Goal: Task Accomplishment & Management: Manage account settings

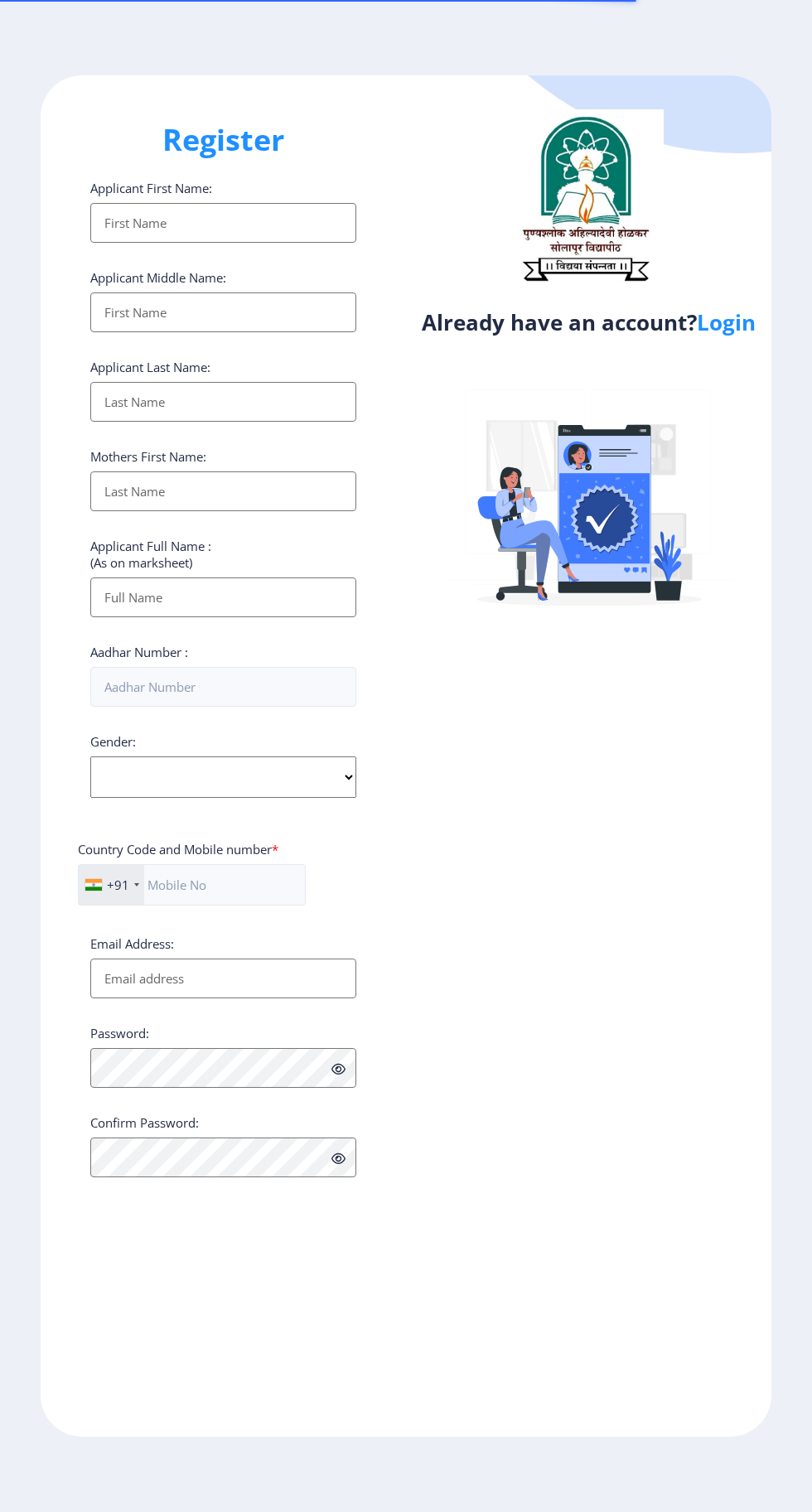
select select
click at [734, 328] on link "Login" at bounding box center [726, 322] width 58 height 30
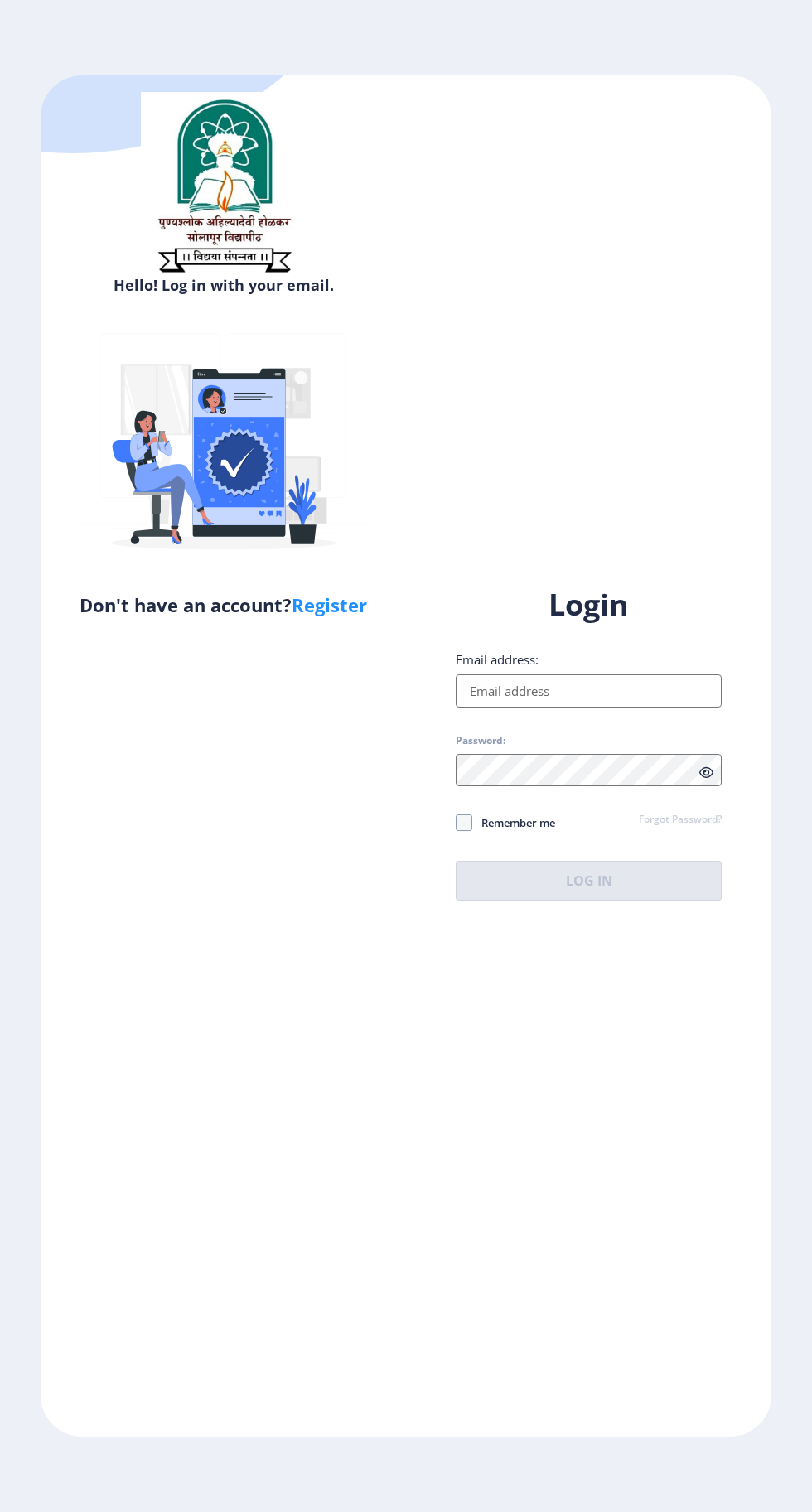
click at [611, 708] on input "Email address:" at bounding box center [588, 690] width 266 height 33
type input "[EMAIL_ADDRESS][DOMAIN_NAME]"
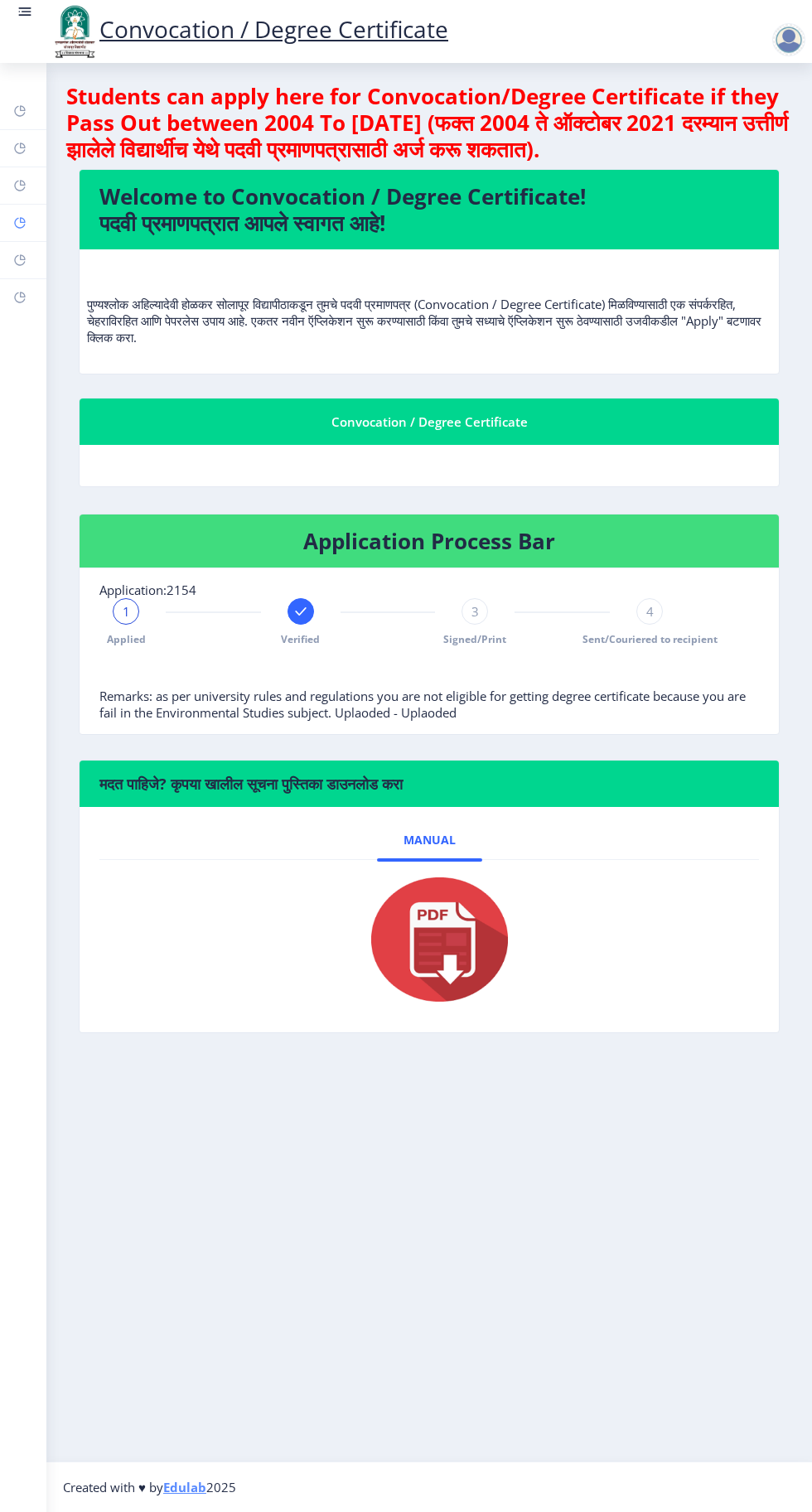
click at [19, 222] on rect at bounding box center [19, 222] width 13 height 13
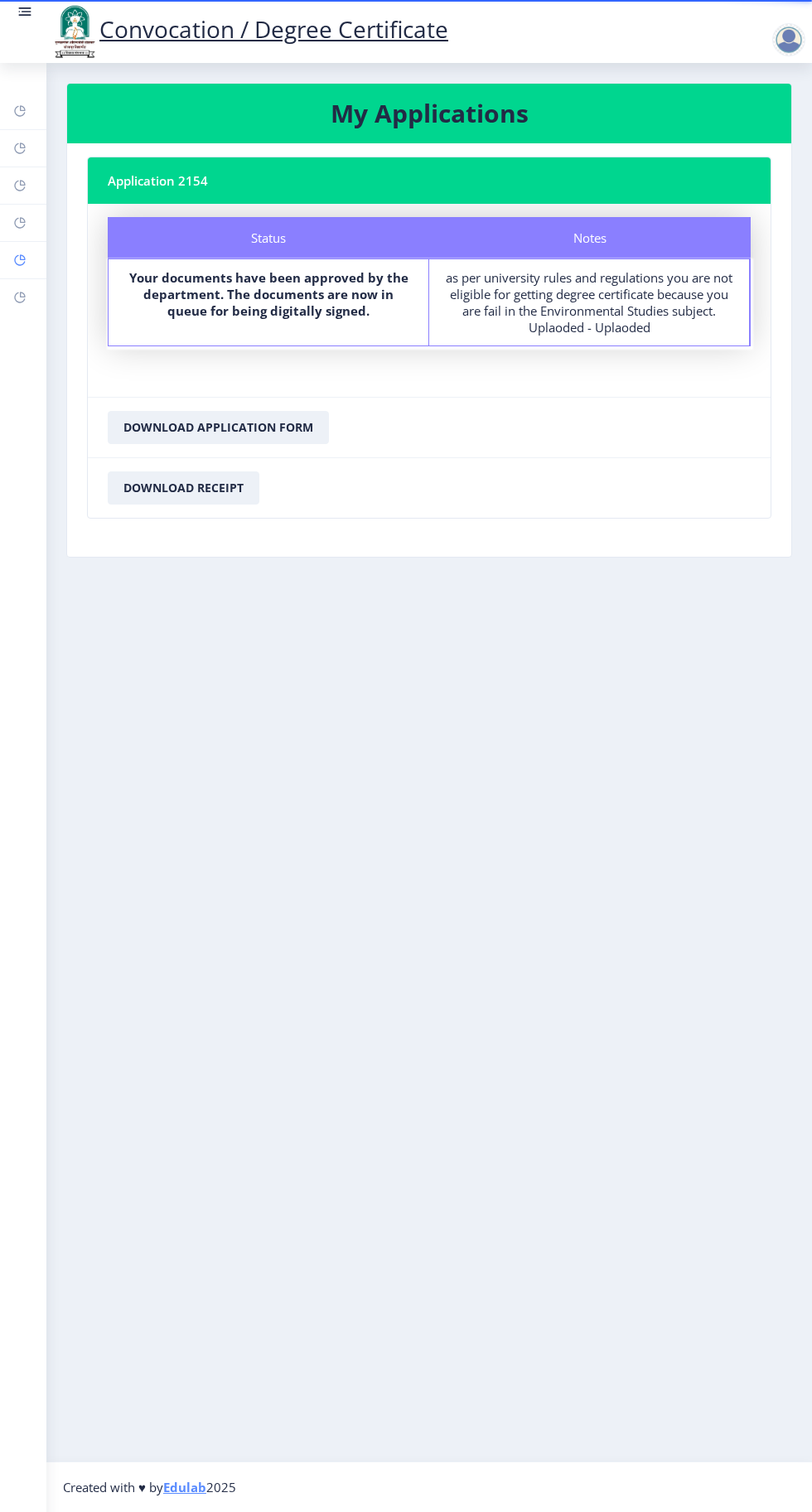
click at [22, 256] on rect at bounding box center [19, 260] width 13 height 13
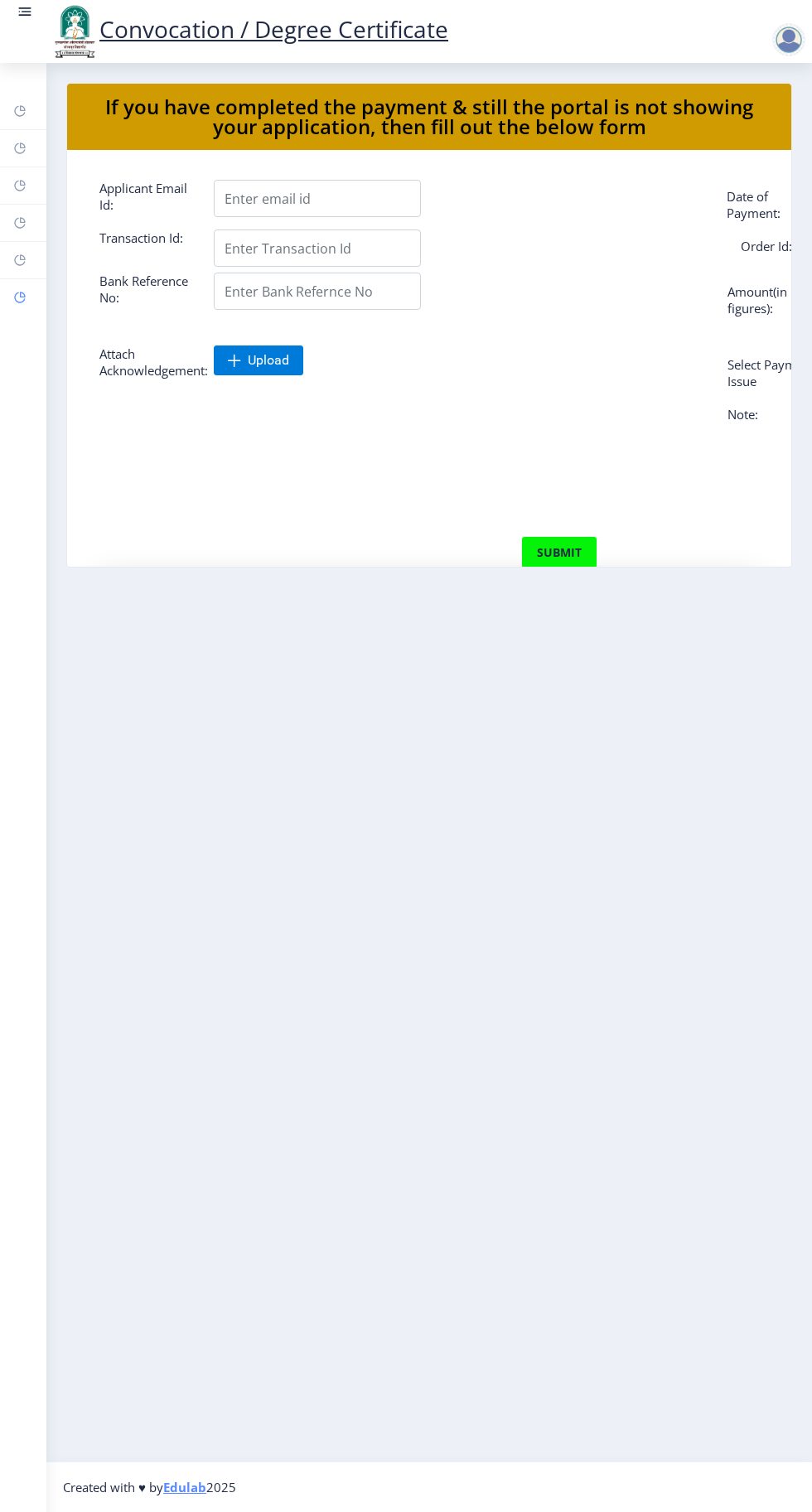
click at [19, 295] on rect at bounding box center [19, 297] width 13 height 13
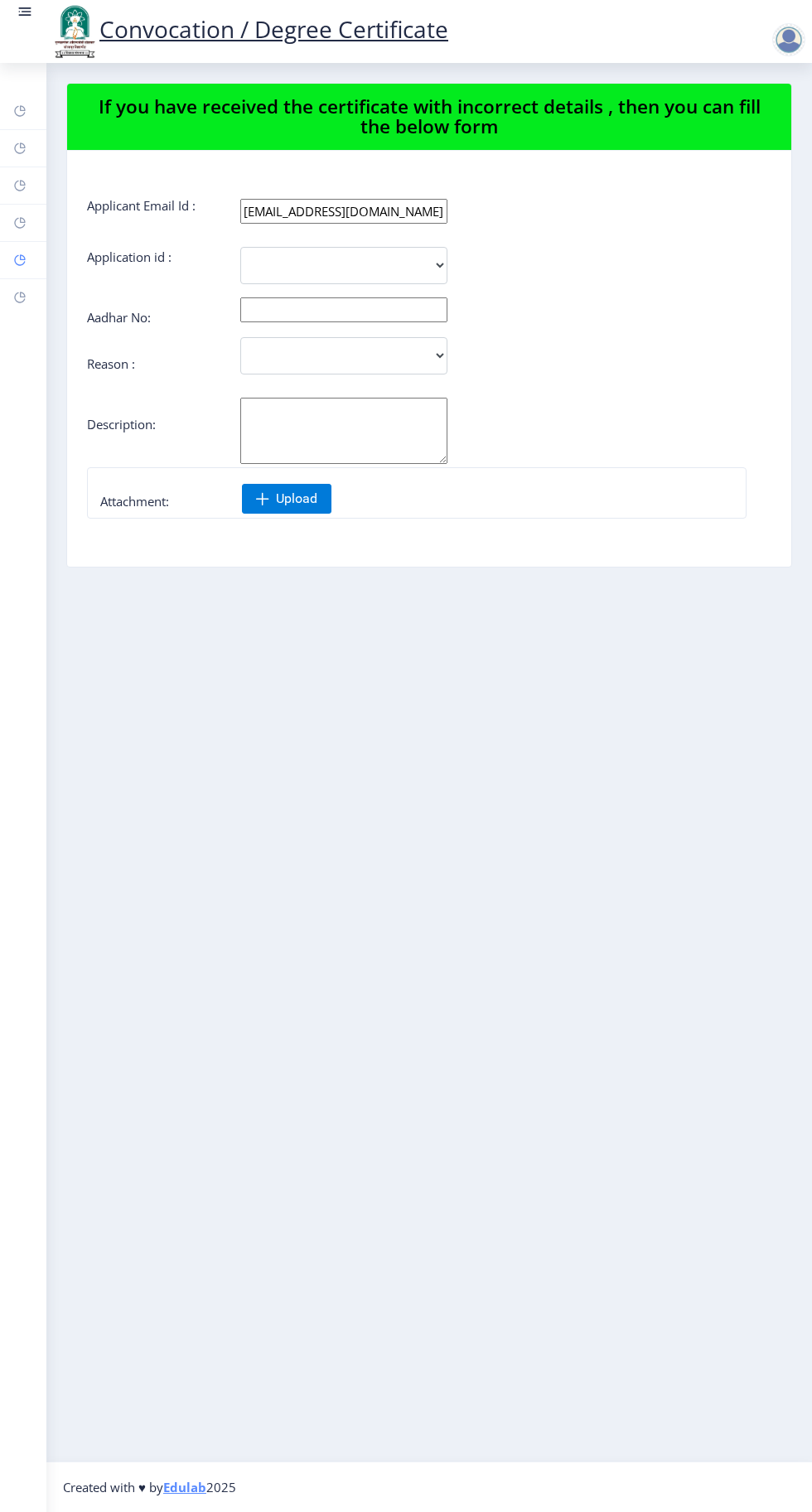
click at [23, 252] on icon at bounding box center [19, 260] width 13 height 17
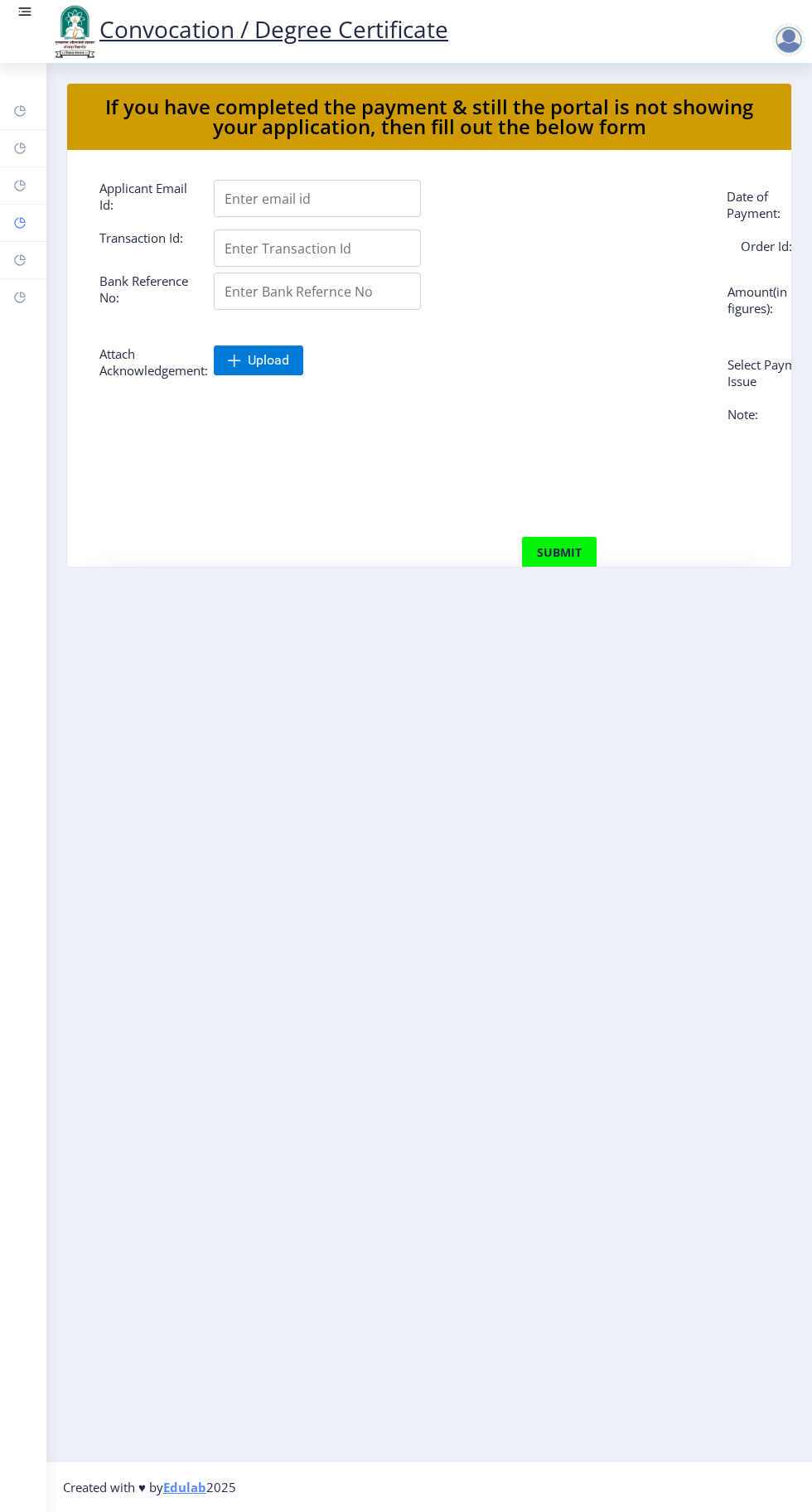
click at [21, 218] on rect at bounding box center [19, 222] width 13 height 13
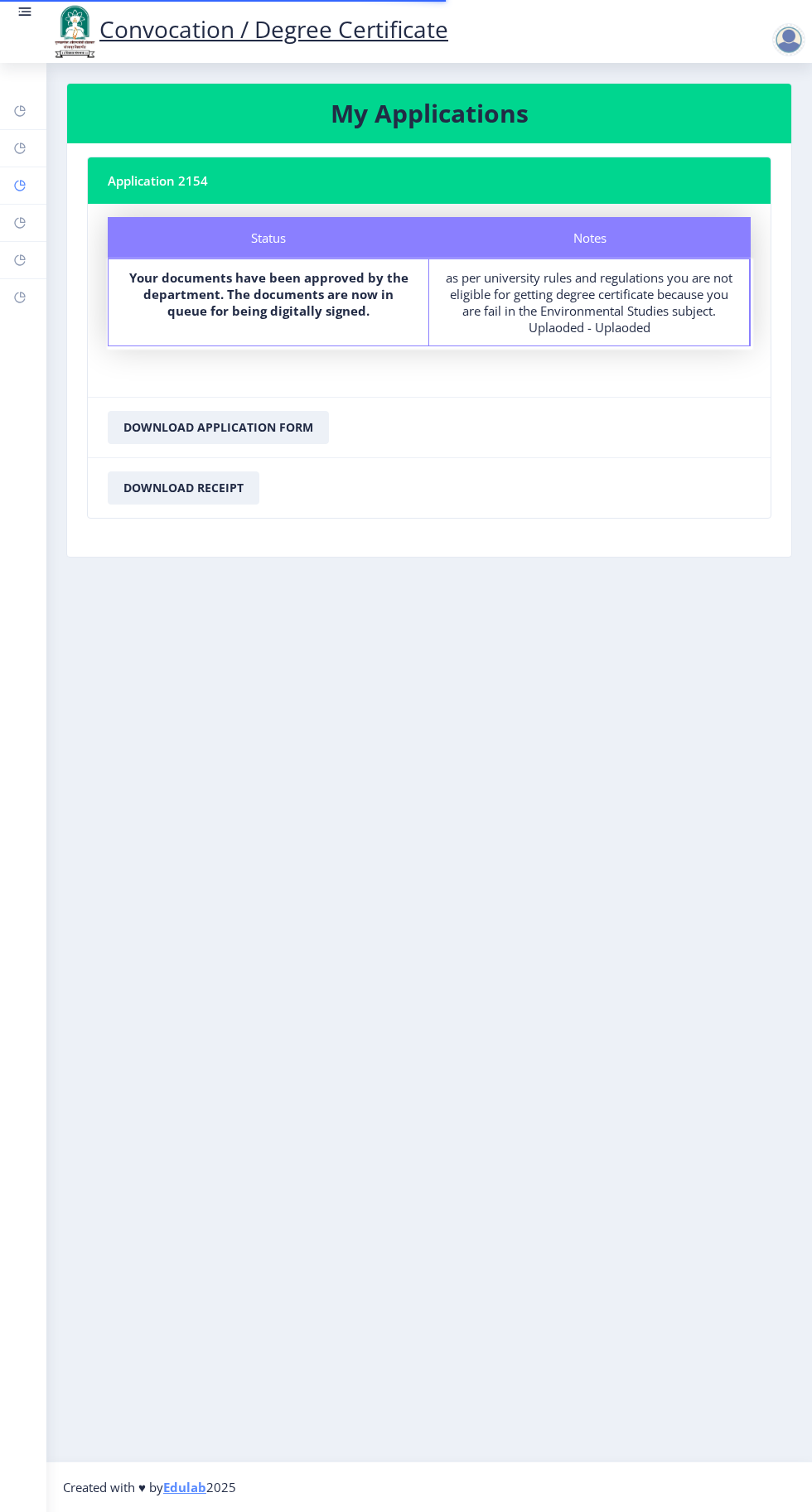
click at [22, 182] on rect at bounding box center [19, 185] width 13 height 13
select select
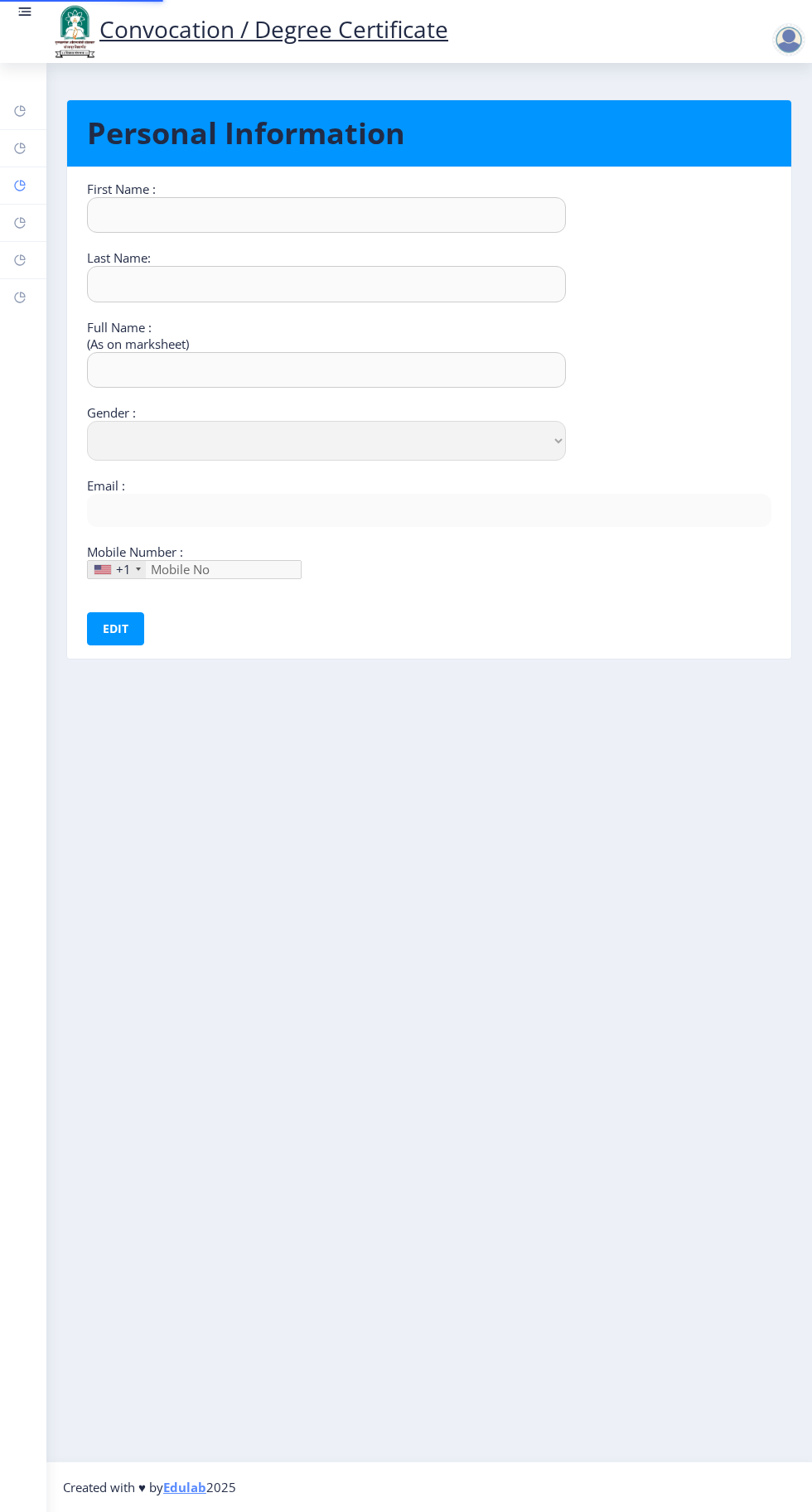
type input "Sandhyrani"
type input "Yalgonda"
type input "[PERSON_NAME]"
select select "[DEMOGRAPHIC_DATA]"
type input "[EMAIL_ADDRESS][DOMAIN_NAME]"
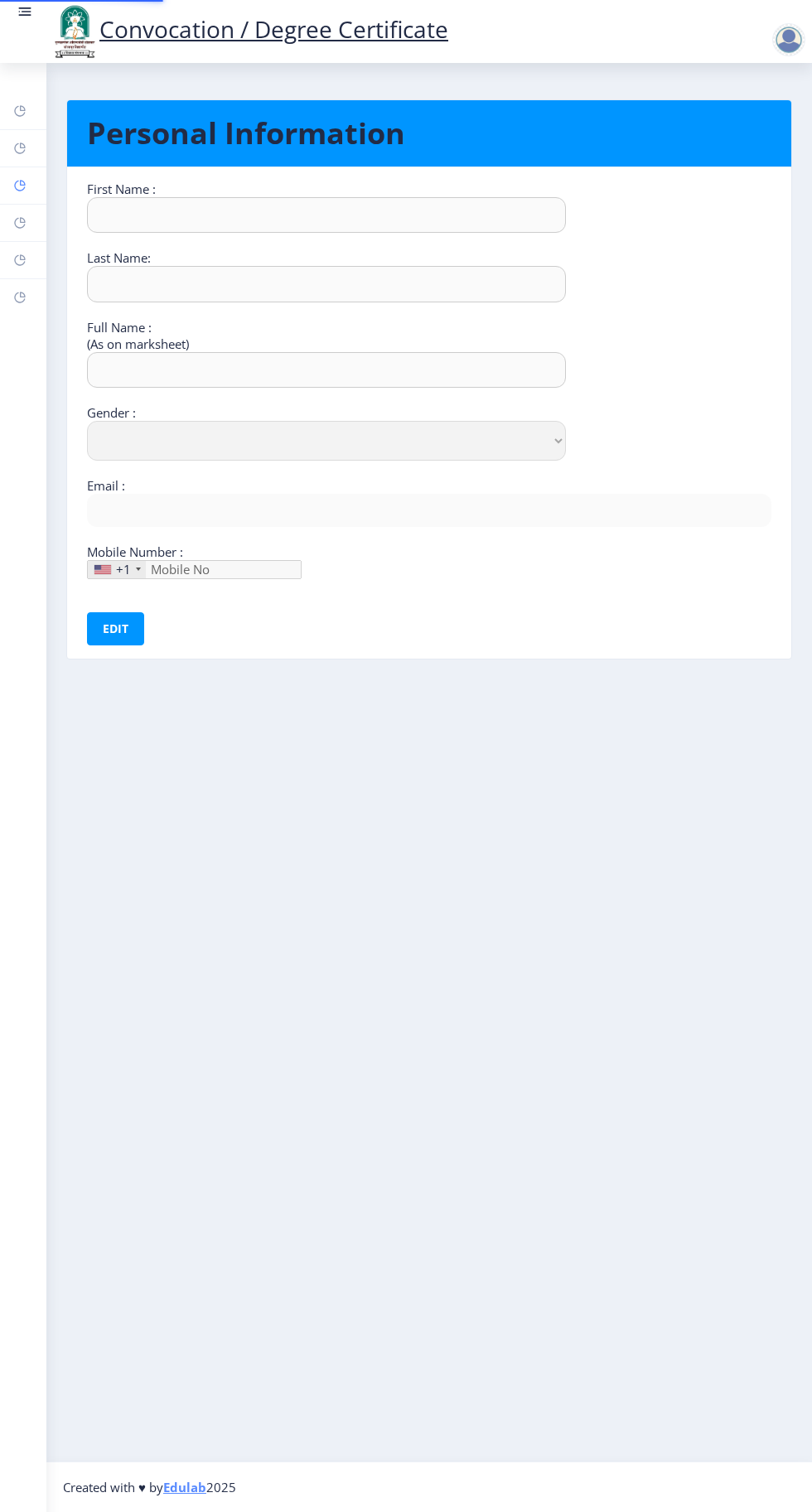
type input "9049773177"
click at [19, 148] on rect at bounding box center [19, 148] width 13 height 13
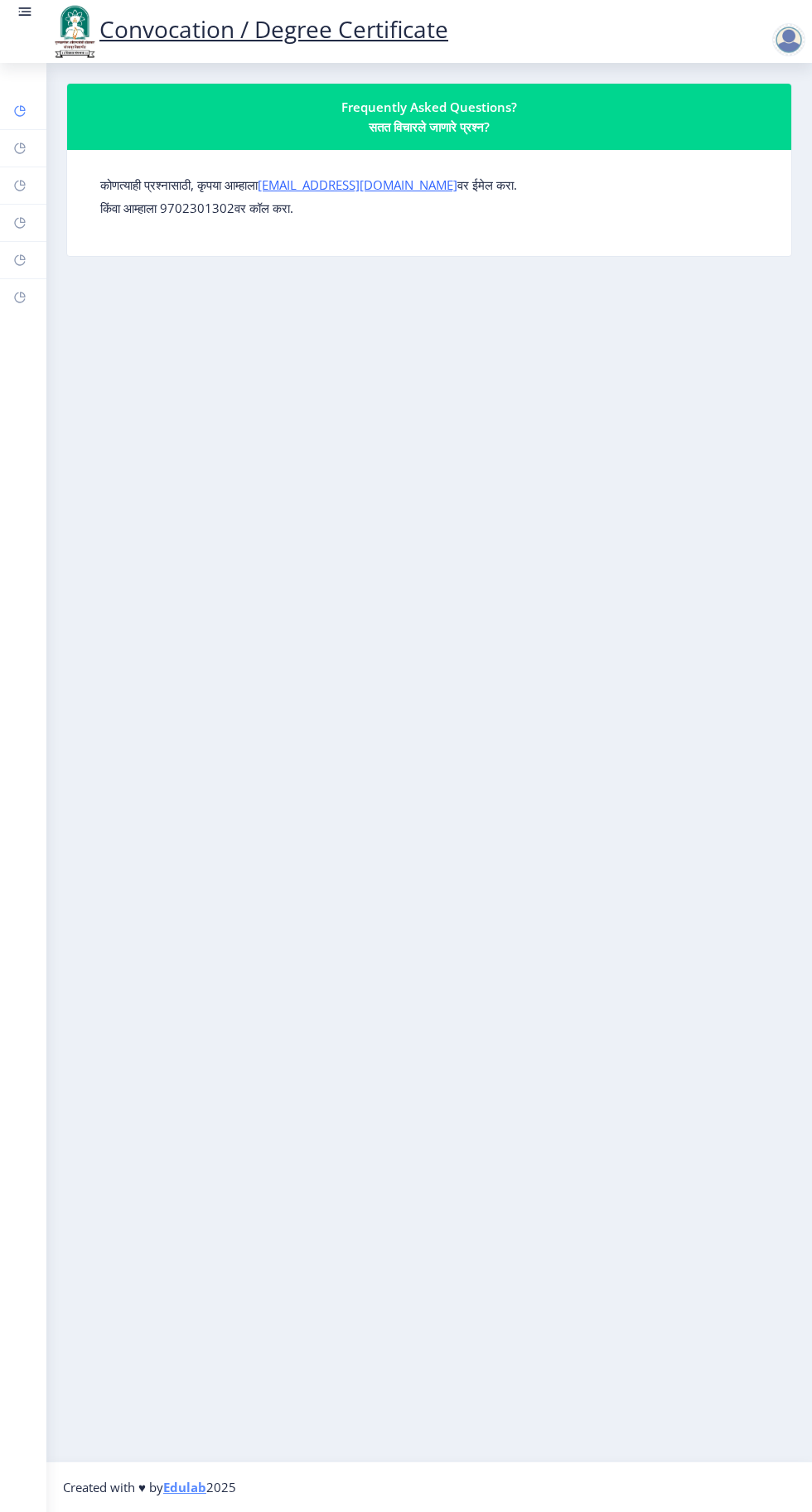
click at [19, 111] on rect at bounding box center [19, 111] width 13 height 13
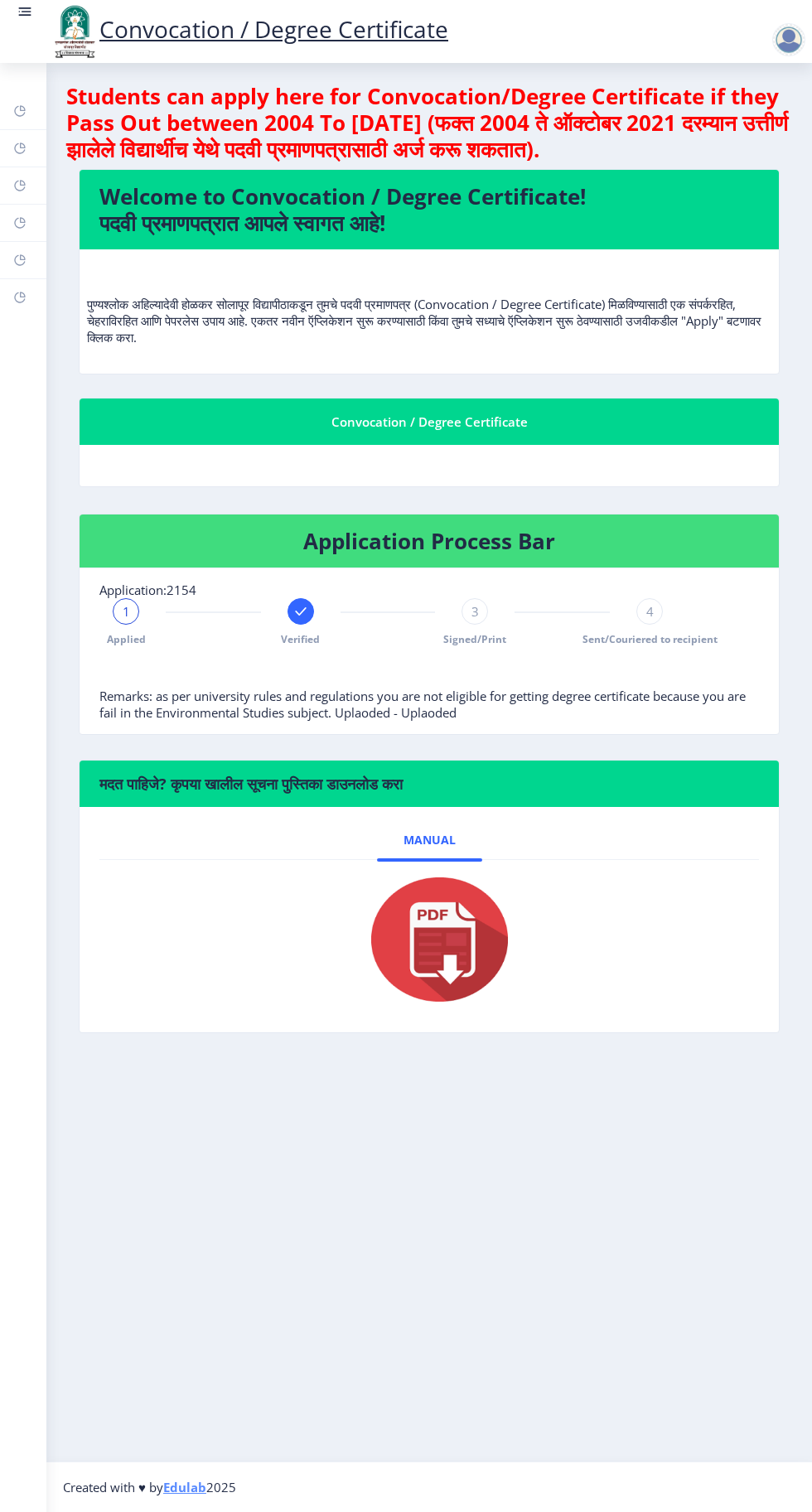
click at [789, 61] on nav "Convocation / Degree Certificate" at bounding box center [406, 31] width 812 height 63
click at [338, 27] on link "Convocation / Degree Certificate" at bounding box center [249, 29] width 398 height 32
click at [51, 11] on img at bounding box center [74, 32] width 50 height 57
click at [32, 8] on rect at bounding box center [25, 12] width 17 height 17
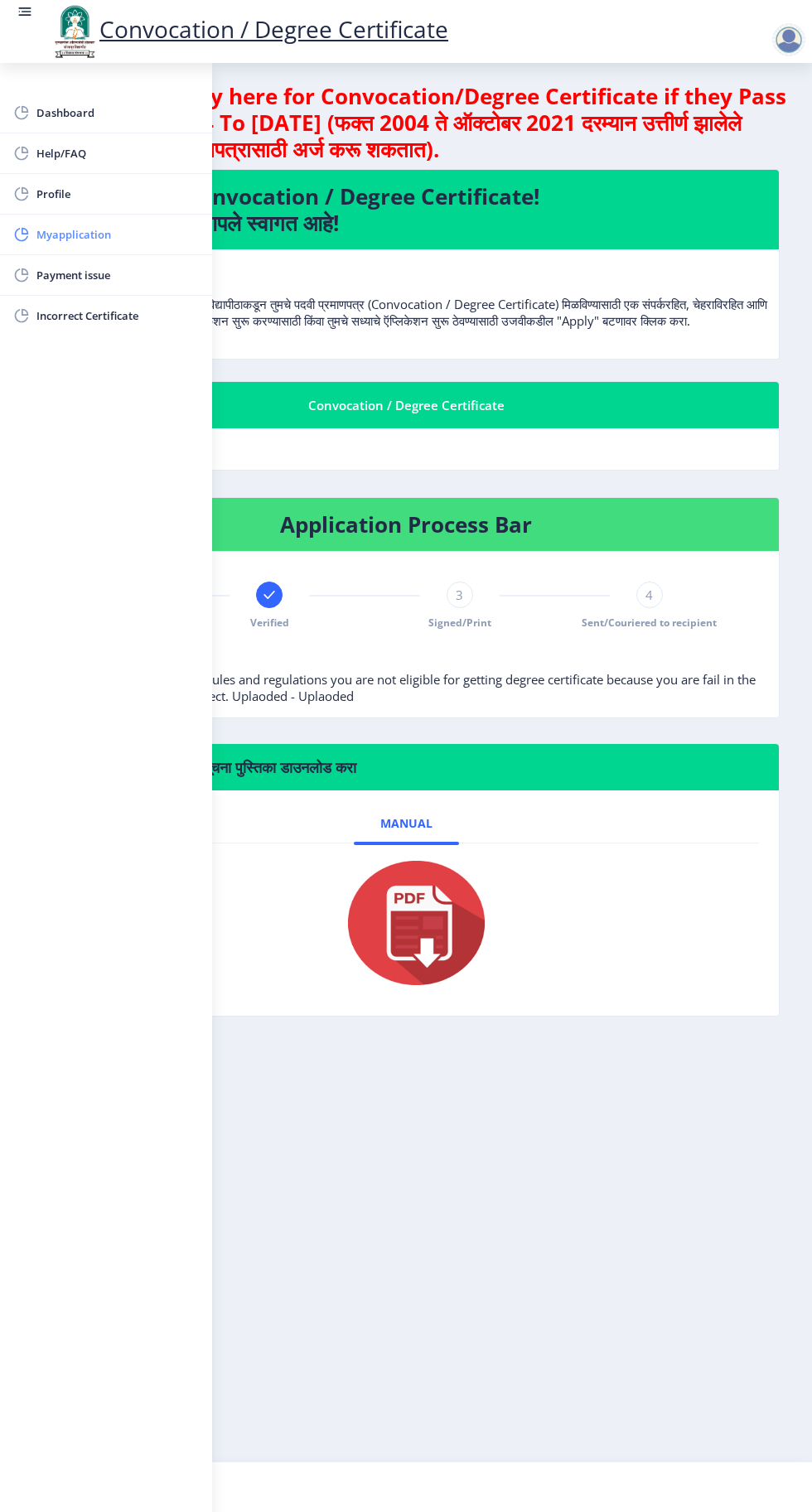
click at [124, 234] on span "Myapplication" at bounding box center [118, 234] width 163 height 19
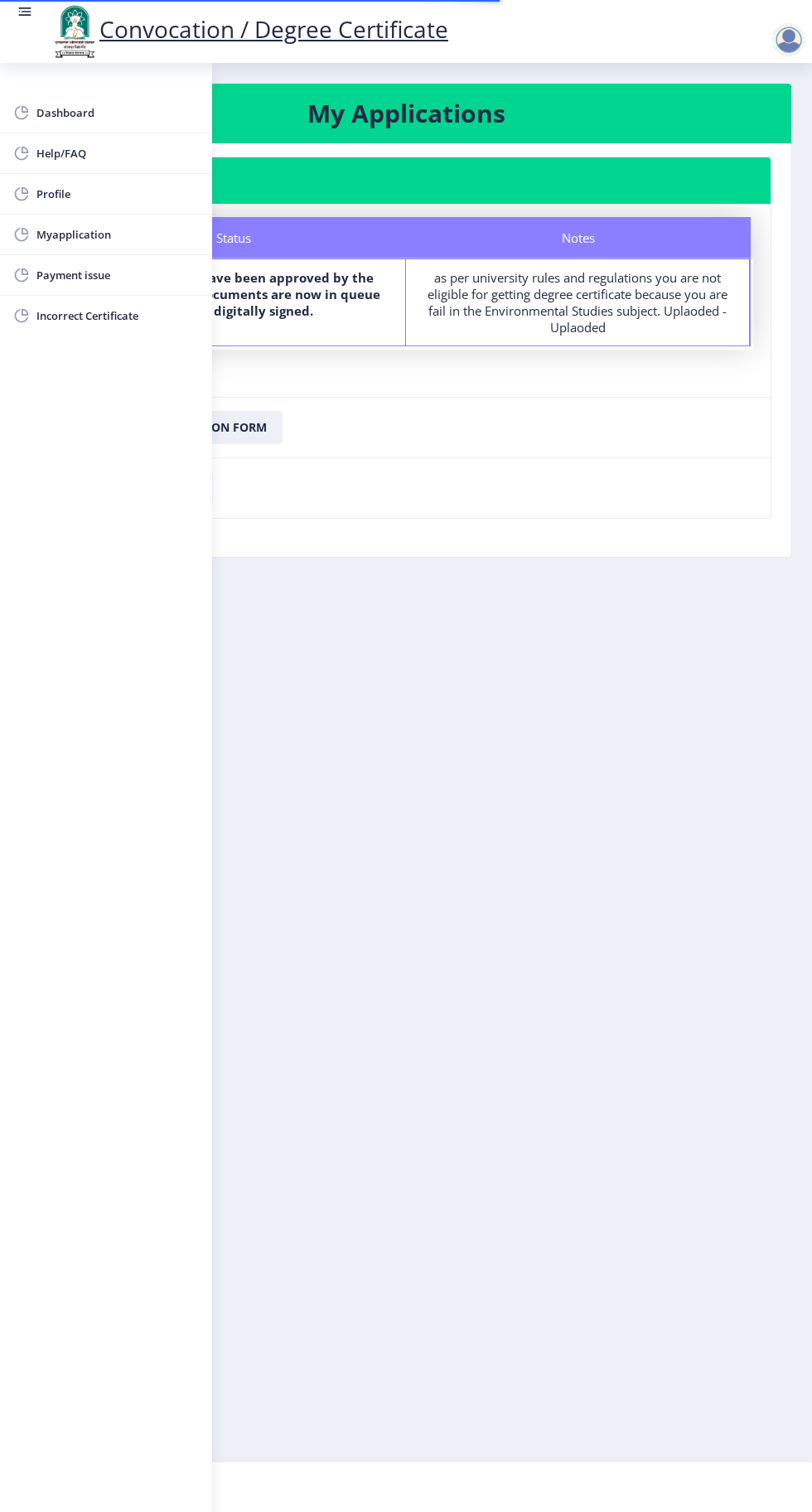
click at [806, 38] on div at bounding box center [792, 39] width 40 height 33
click at [761, 138] on span "Log out" at bounding box center [746, 129] width 106 height 19
